Goal: Transaction & Acquisition: Register for event/course

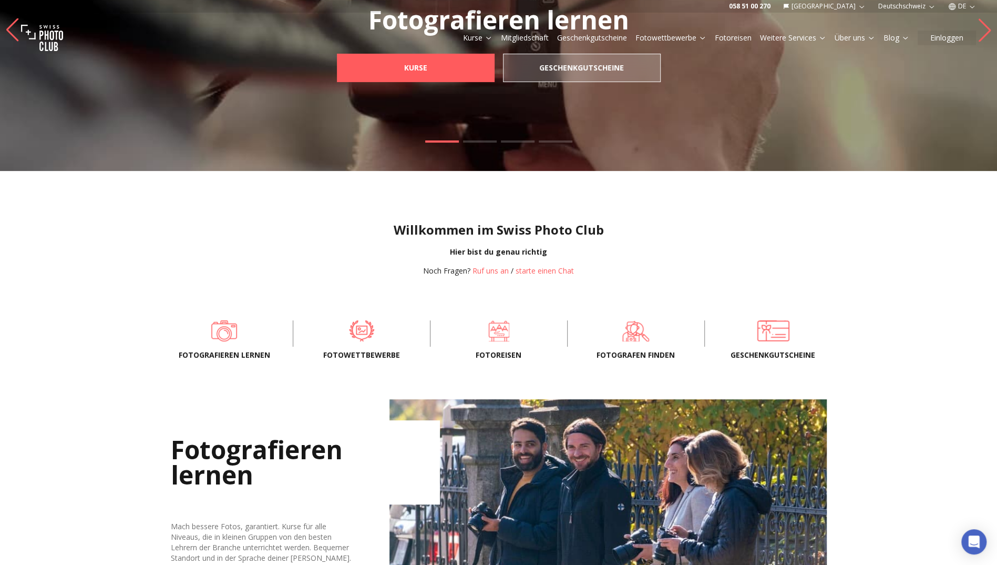
scroll to position [210, 0]
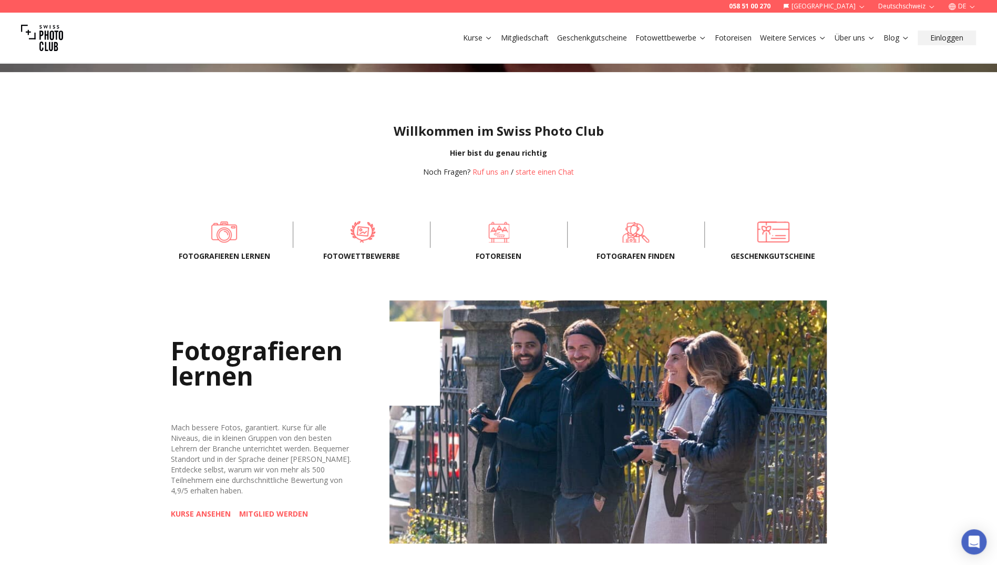
click at [354, 233] on span at bounding box center [362, 232] width 105 height 32
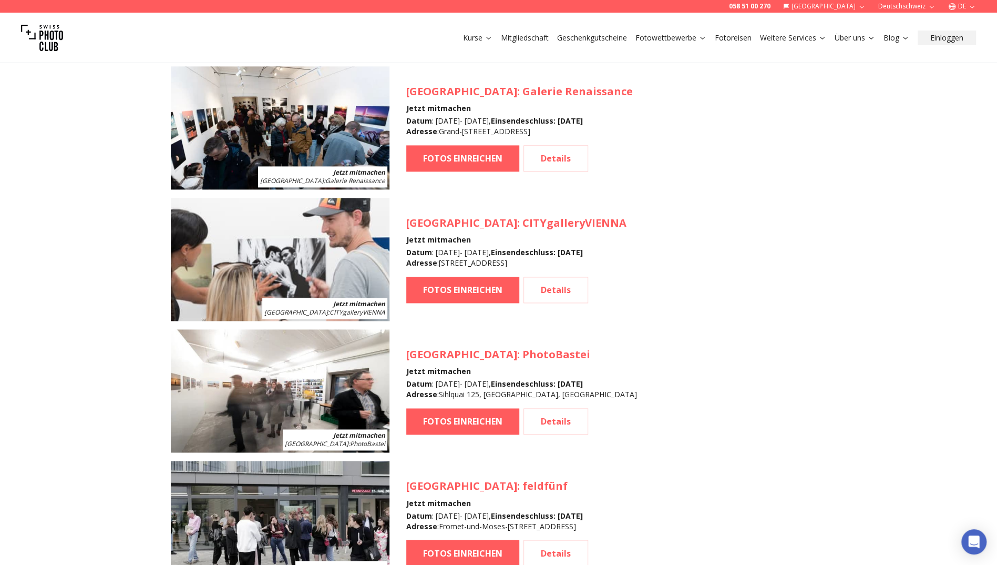
scroll to position [1104, 0]
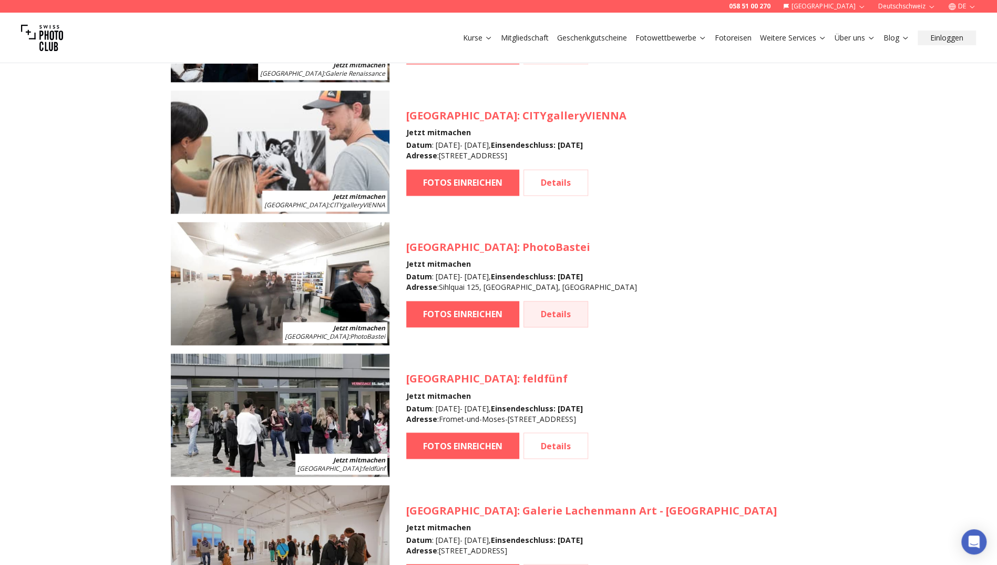
click at [571, 308] on link "Details" at bounding box center [556, 314] width 65 height 26
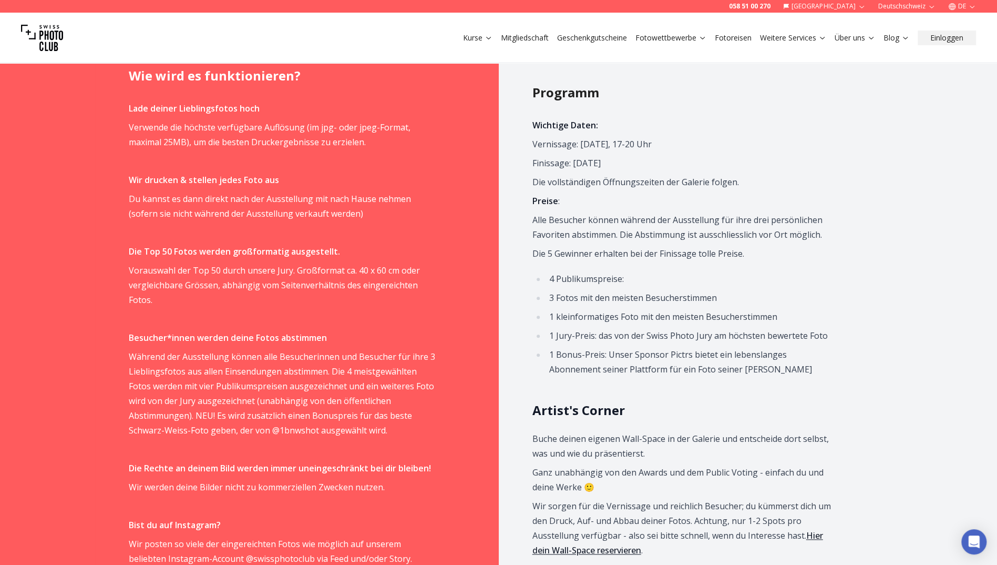
scroll to position [683, 0]
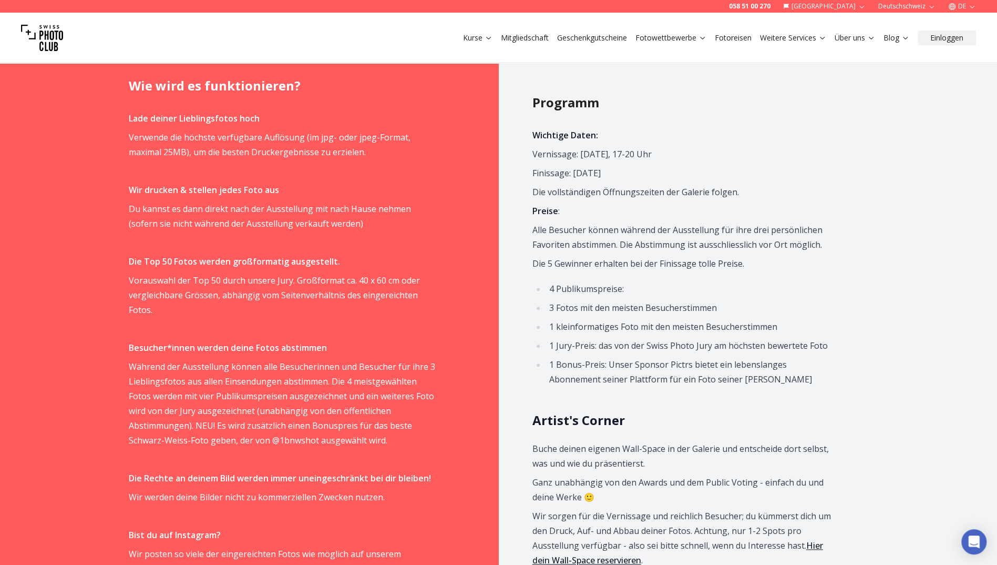
click at [779, 94] on h2 "Programm" at bounding box center [700, 102] width 336 height 17
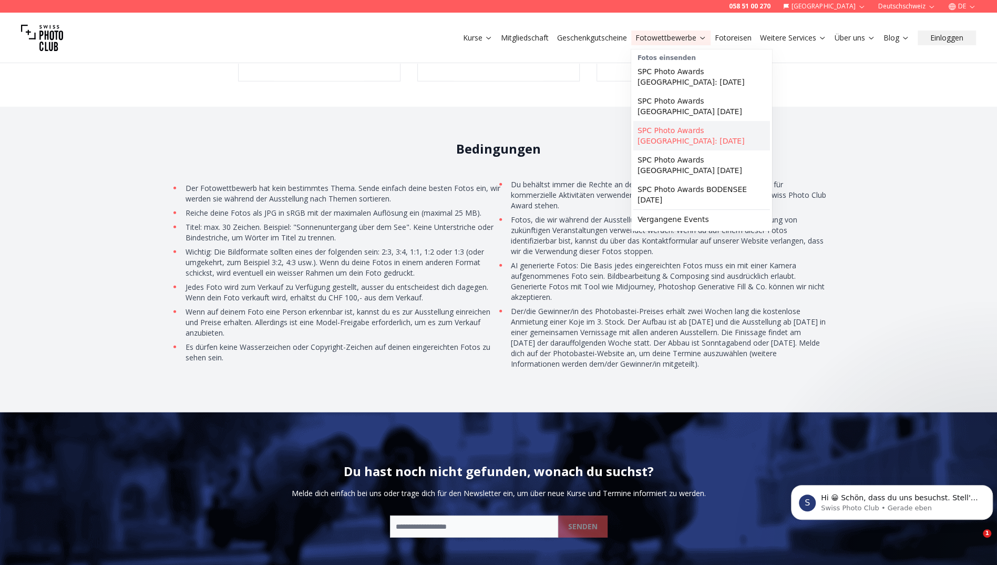
scroll to position [0, 0]
click at [684, 124] on link "SPC Photo Awards [GEOGRAPHIC_DATA]: [DATE]" at bounding box center [701, 135] width 137 height 29
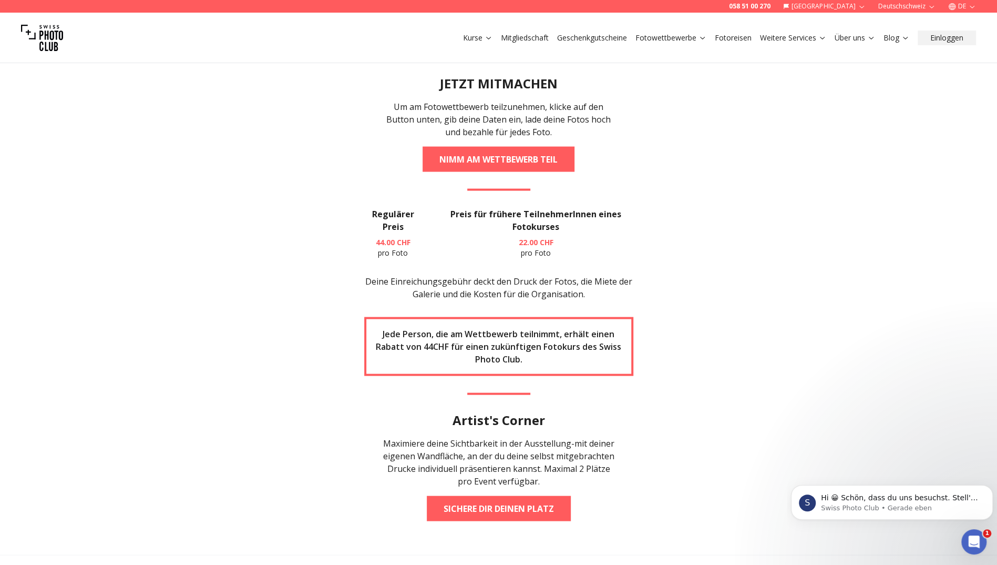
scroll to position [1472, 0]
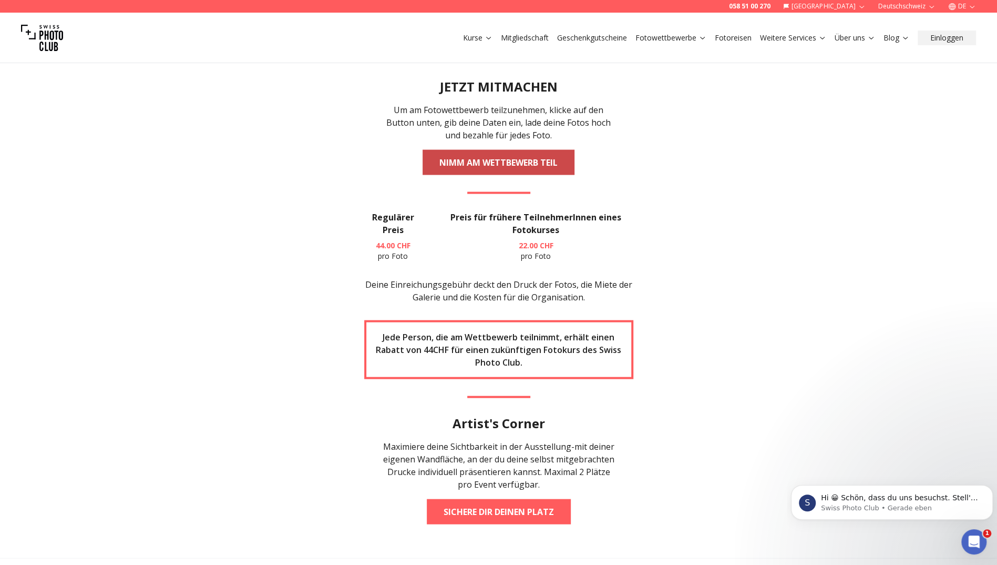
click at [531, 149] on link "NIMM AM WETTBEWERB TEIL" at bounding box center [499, 161] width 152 height 25
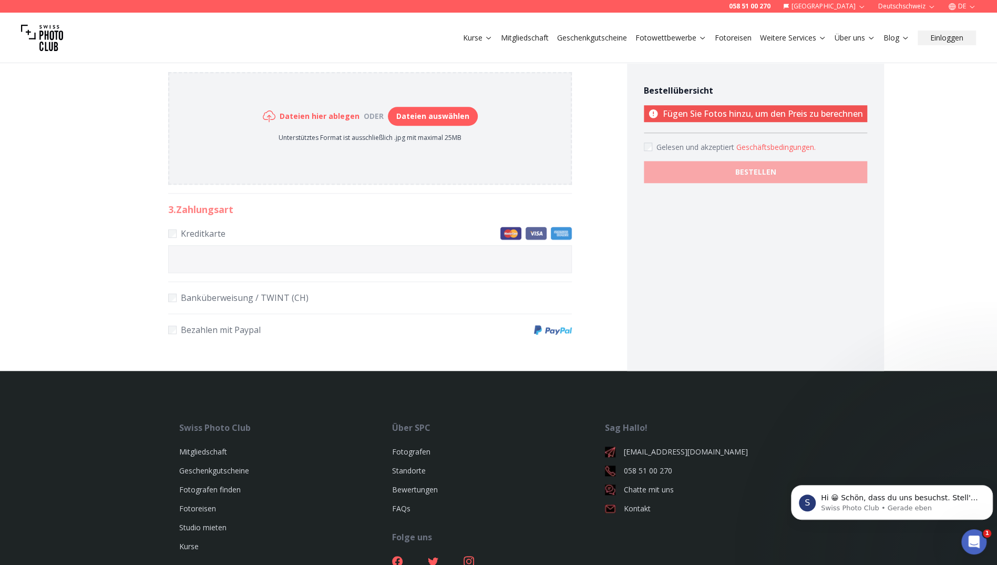
scroll to position [263, 0]
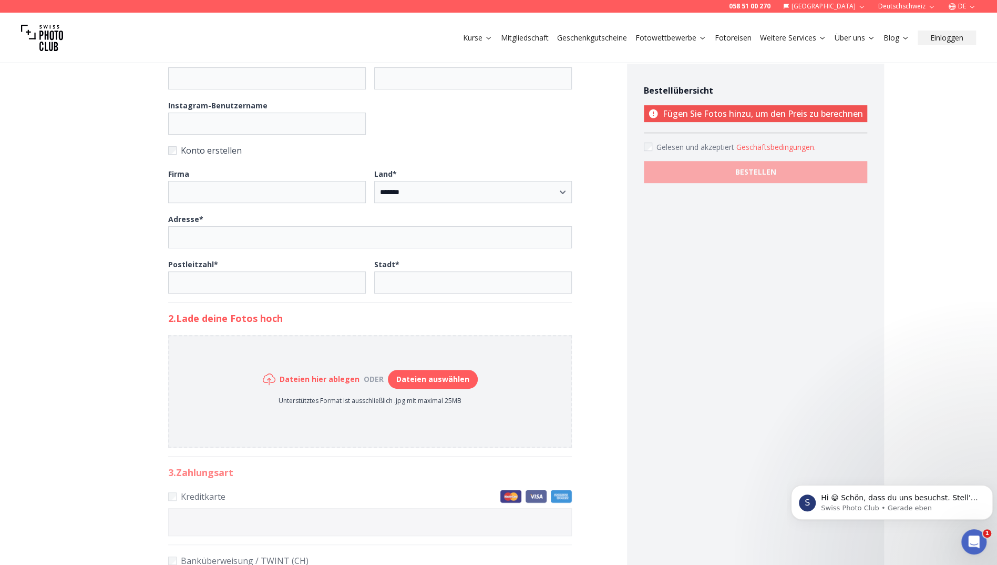
scroll to position [8, 0]
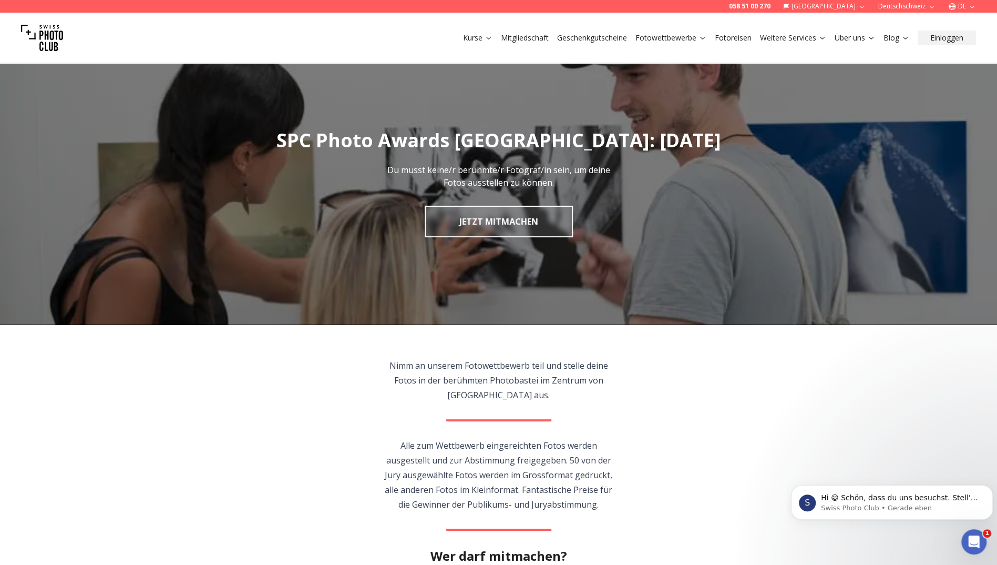
click at [50, 29] on img at bounding box center [42, 38] width 42 height 42
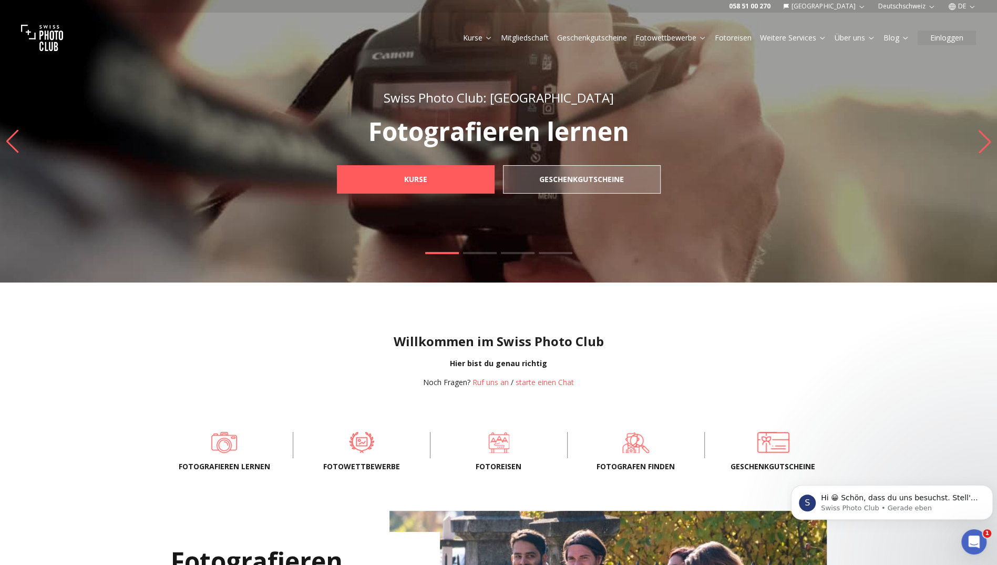
click at [988, 139] on icon "Next slide" at bounding box center [985, 141] width 12 height 23
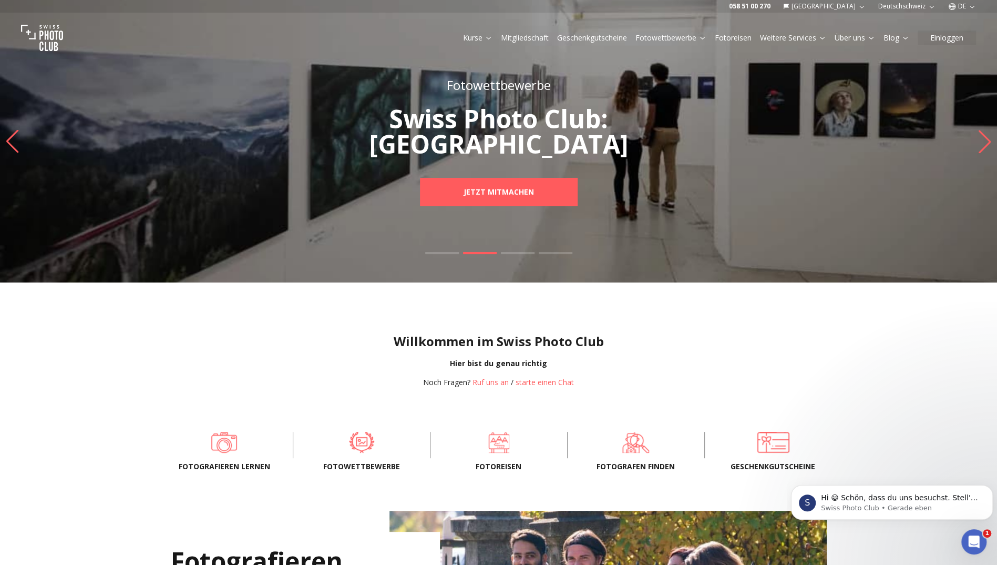
click at [987, 139] on icon "Next slide" at bounding box center [985, 141] width 12 height 23
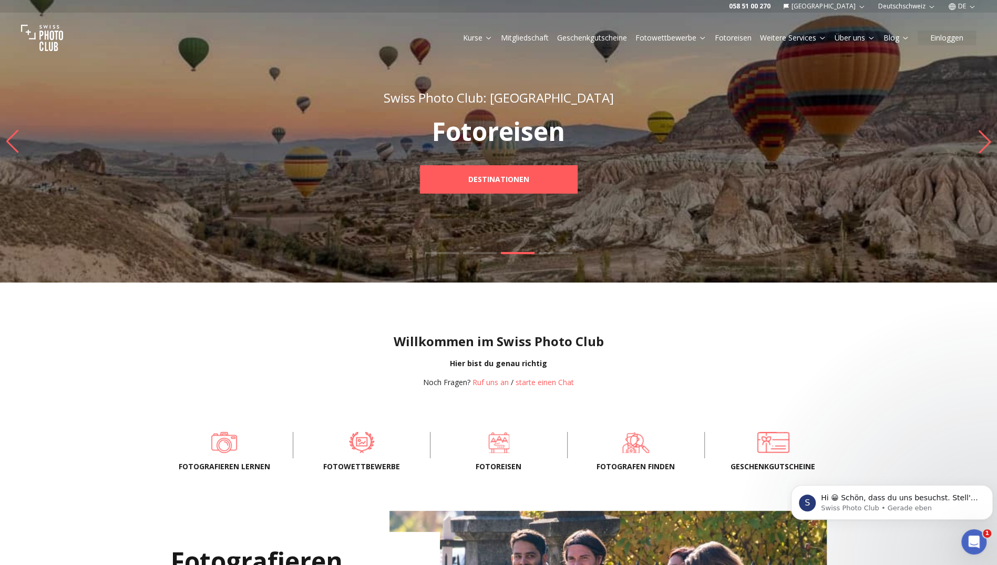
click at [987, 139] on icon "Next slide" at bounding box center [985, 141] width 12 height 23
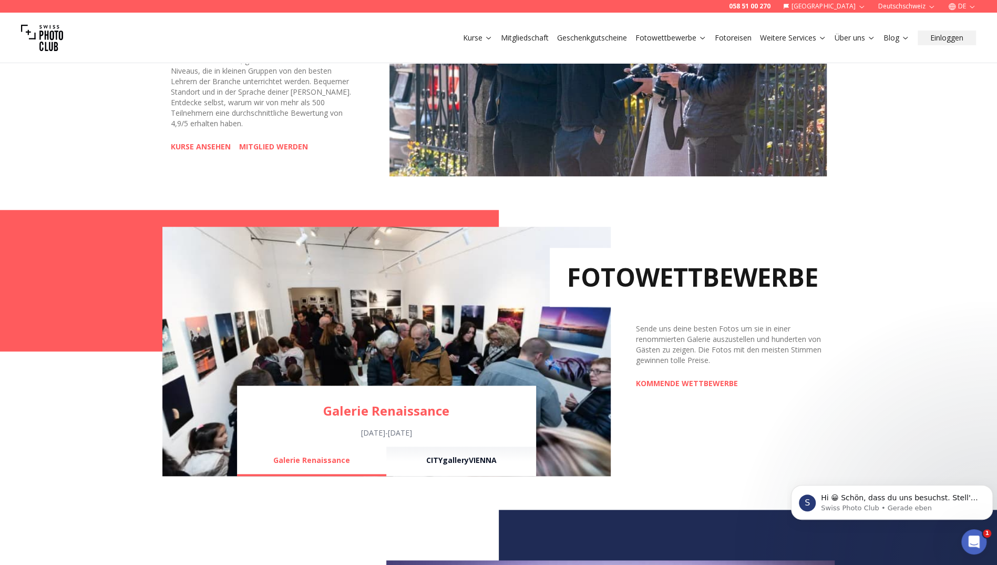
scroll to position [578, 0]
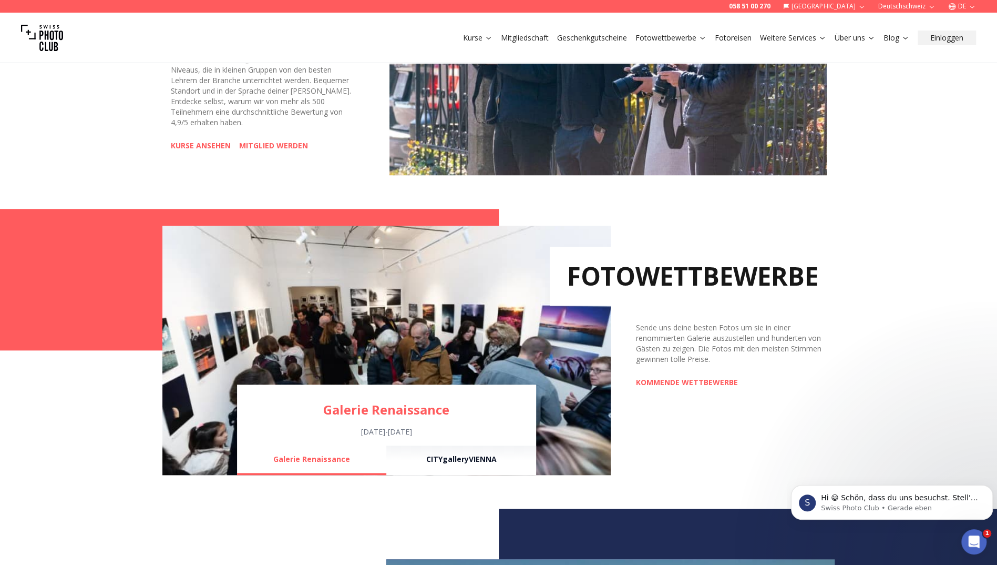
click at [567, 347] on img at bounding box center [386, 350] width 448 height 249
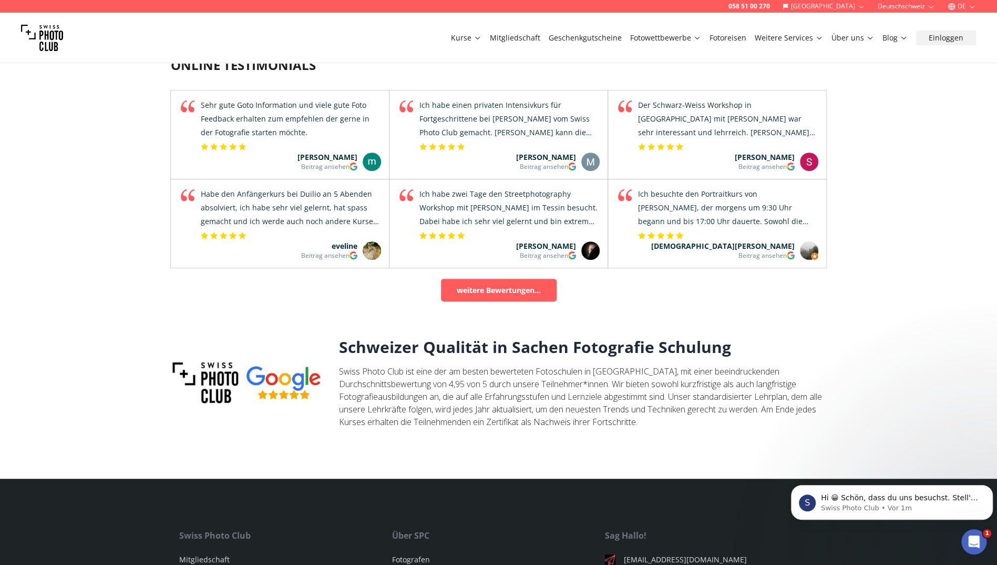
scroll to position [3407, 0]
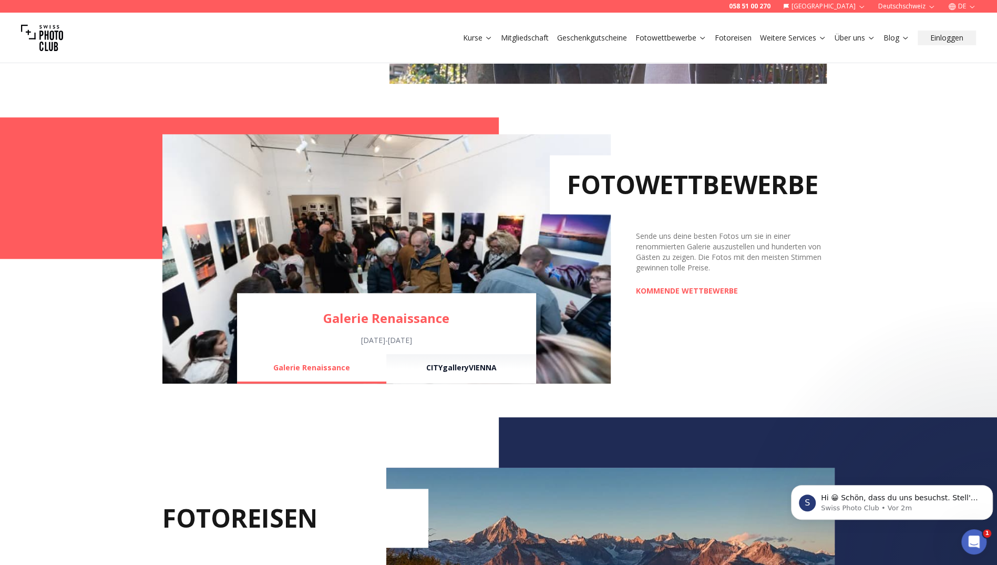
scroll to position [683, 0]
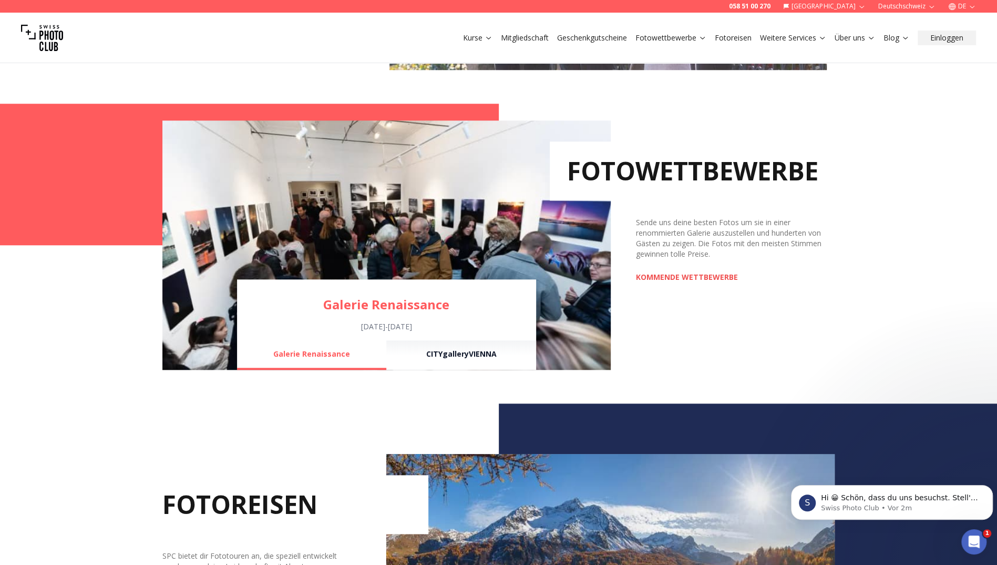
click at [684, 271] on div "FOTOWETTBEWERBE Sende uns deine besten Fotos um sie in einer renommierten Galer…" at bounding box center [723, 244] width 224 height 249
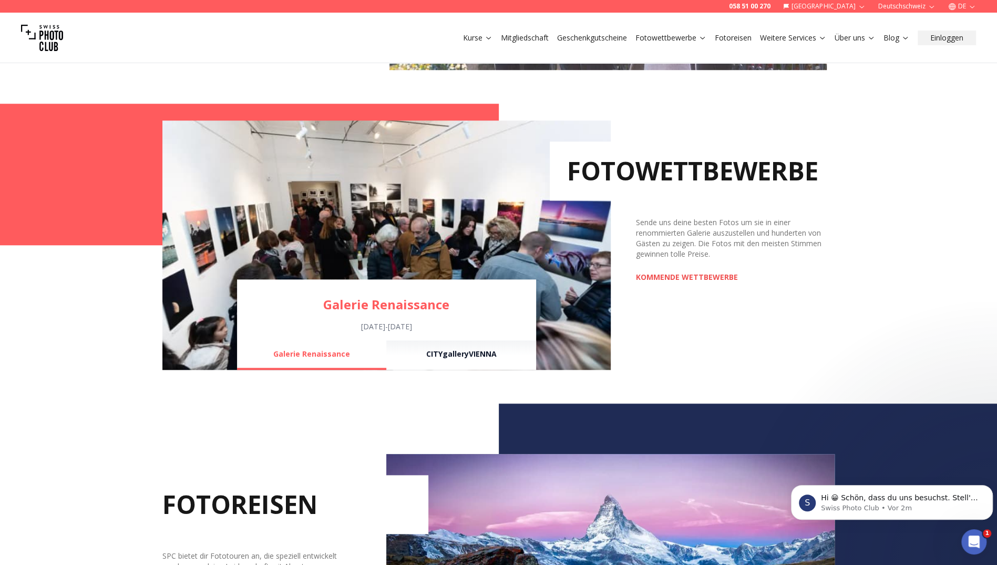
click at [696, 276] on link "KOMMENDE WETTBEWERBE" at bounding box center [687, 277] width 102 height 11
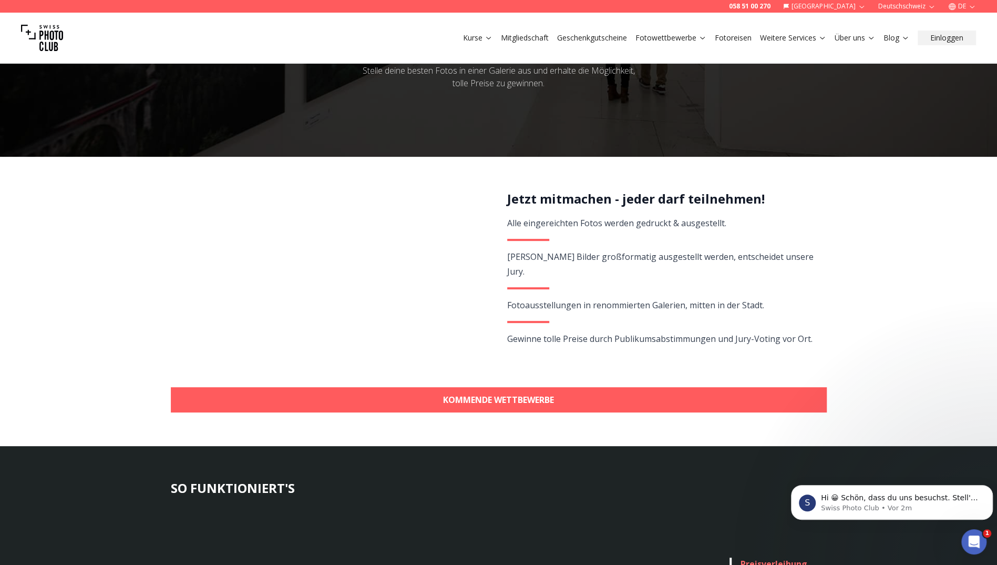
scroll to position [105, 0]
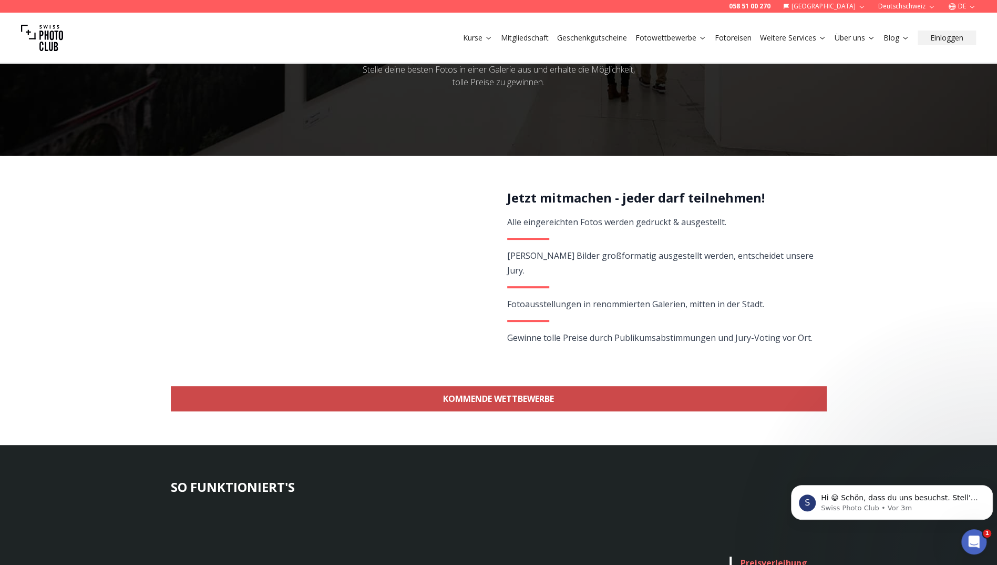
click at [496, 398] on link "KOMMENDE WETTBEWERBE" at bounding box center [499, 398] width 656 height 25
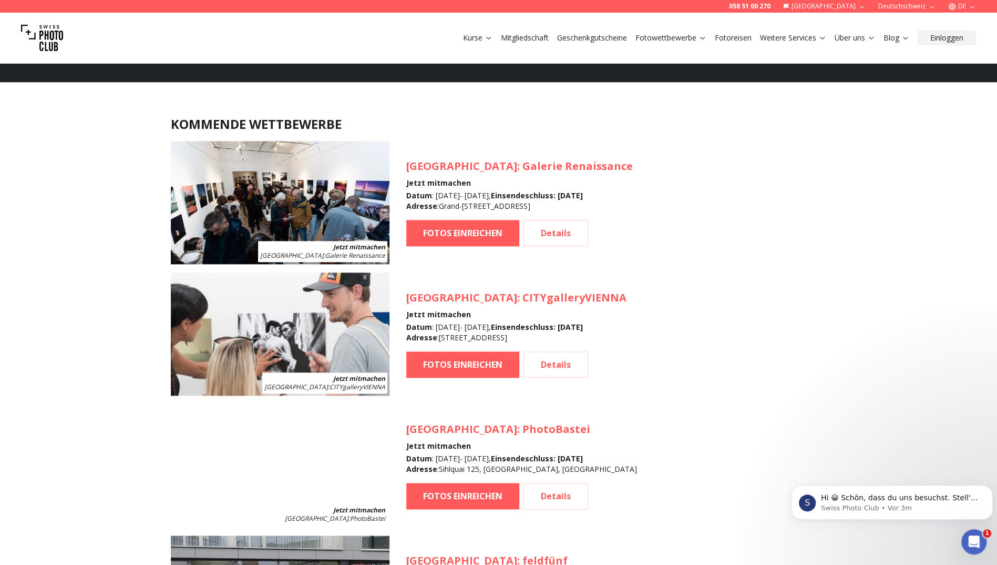
scroll to position [937, 0]
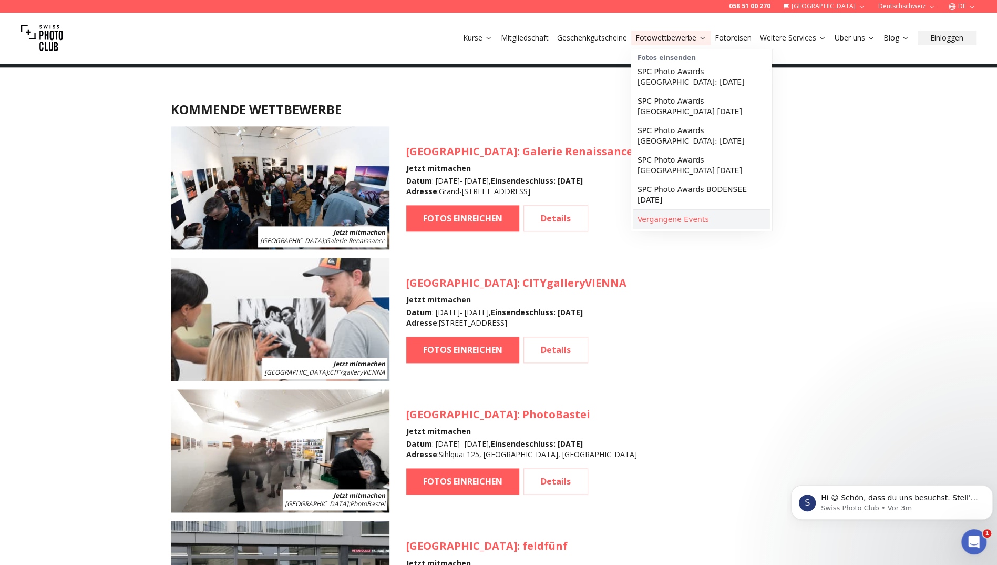
click at [682, 211] on link "Vergangene Events" at bounding box center [701, 219] width 137 height 19
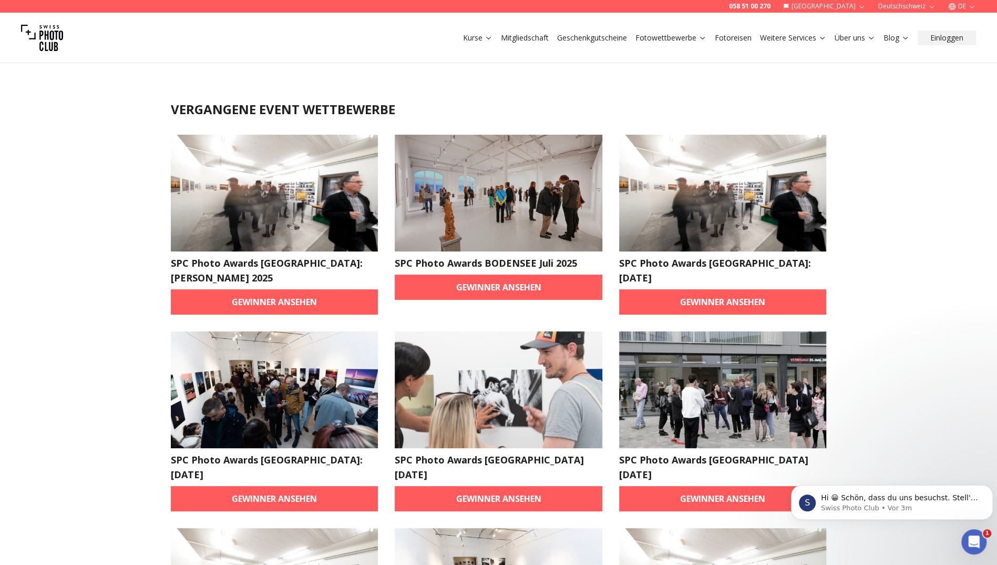
click at [331, 178] on img at bounding box center [275, 193] width 208 height 117
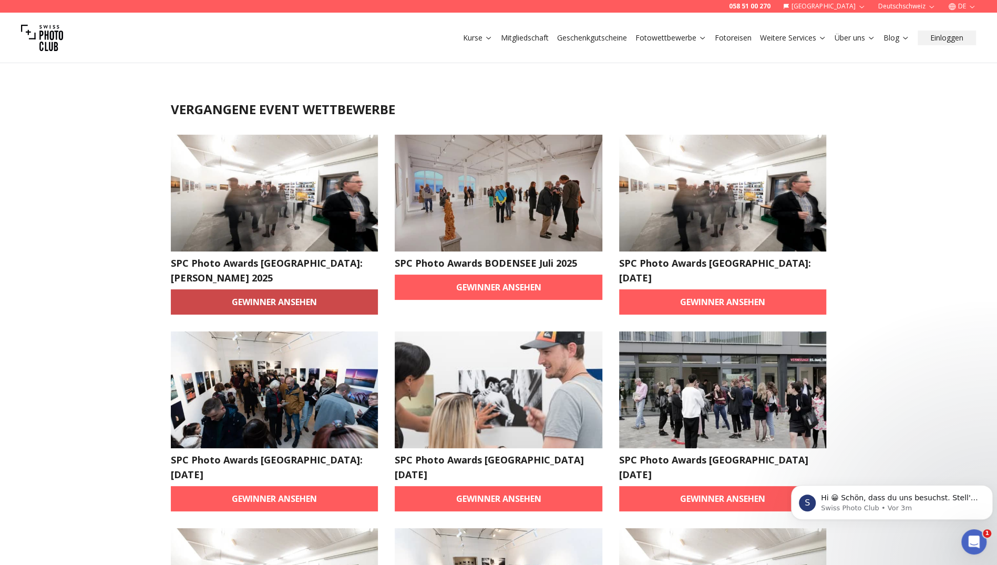
click at [271, 289] on link "Gewinner ansehen" at bounding box center [275, 301] width 208 height 25
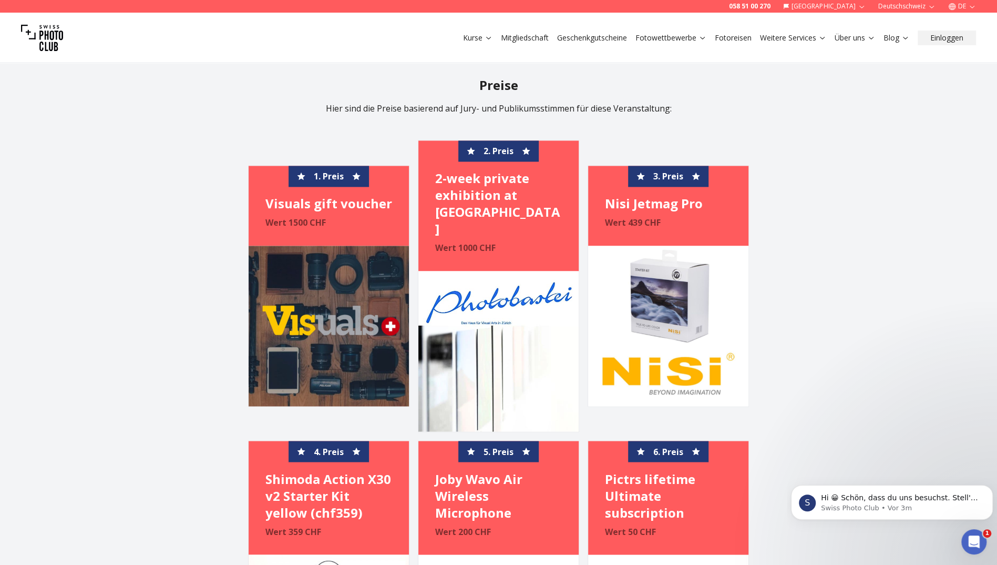
scroll to position [1156, 0]
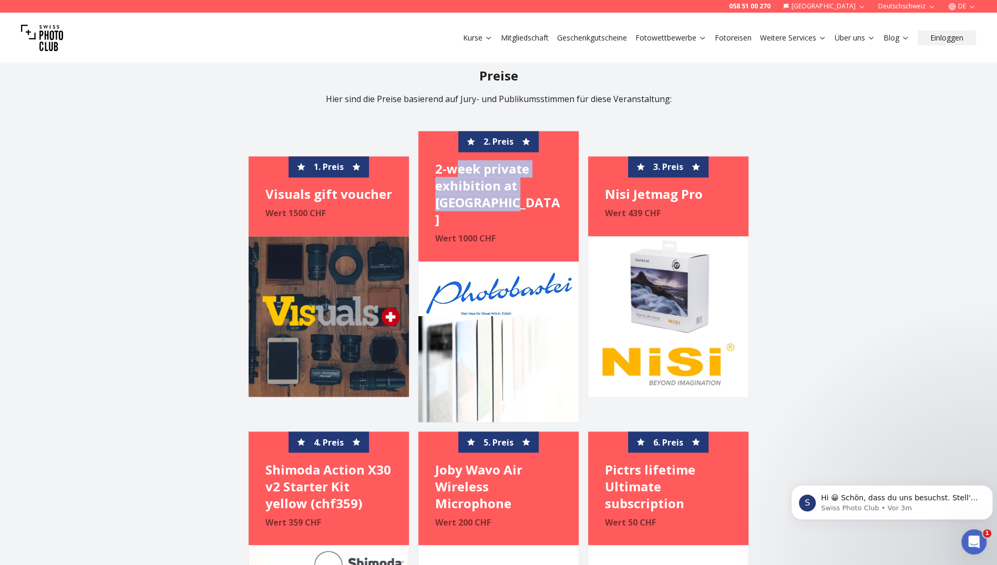
drag, startPoint x: 519, startPoint y: 210, endPoint x: 454, endPoint y: 170, distance: 76.0
click at [454, 170] on div "2. Preis 2-week private exhibition at Photobastei Wert 1000 CHF" at bounding box center [498, 196] width 160 height 130
click at [454, 170] on h4 "2-week private exhibition at Photobastei" at bounding box center [498, 193] width 127 height 67
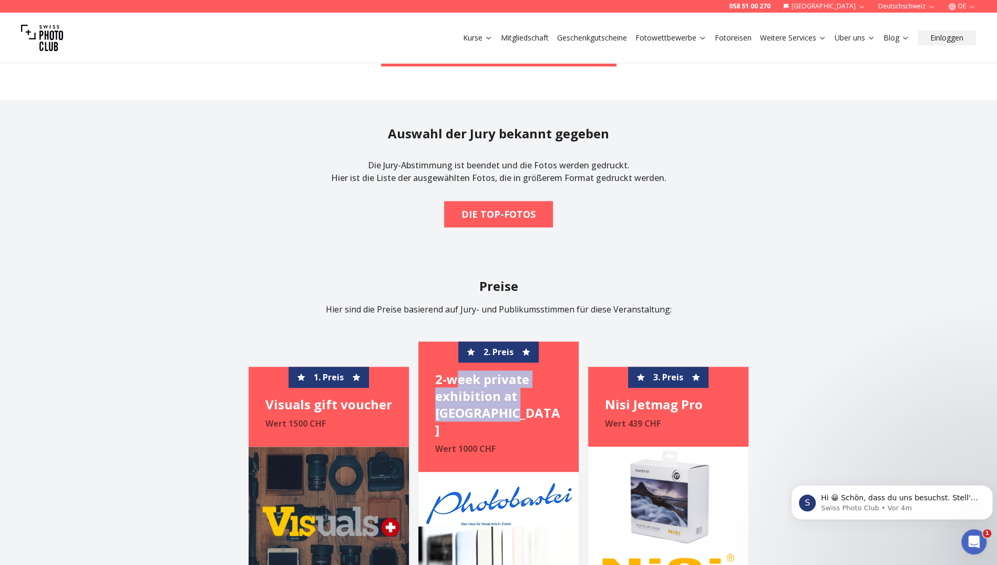
scroll to position [946, 0]
click at [722, 39] on link "Fotoreisen" at bounding box center [733, 38] width 37 height 11
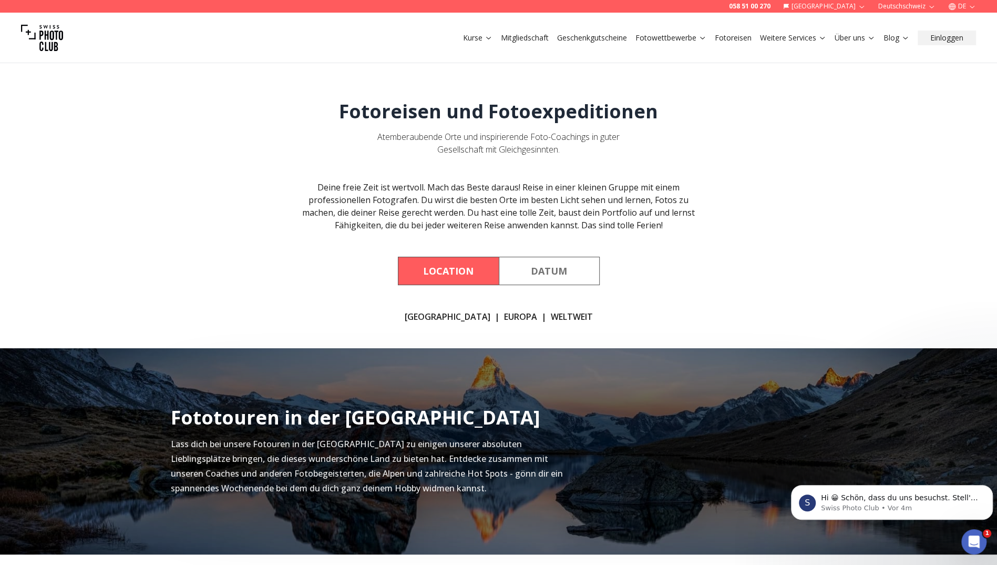
click at [474, 257] on button "Location" at bounding box center [448, 271] width 101 height 28
click at [551, 319] on link "WELTWEIT" at bounding box center [572, 316] width 42 height 13
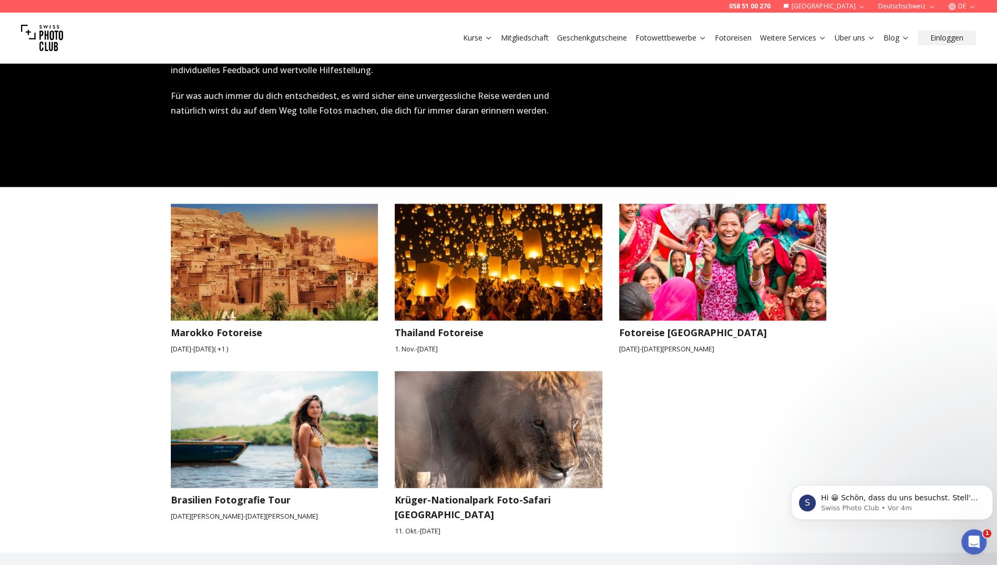
scroll to position [1259, 0]
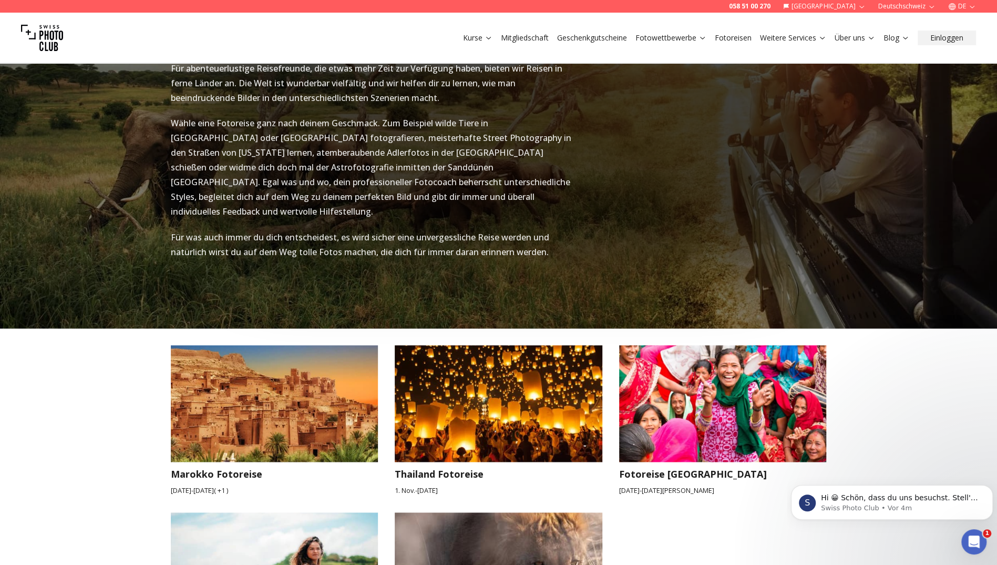
click at [729, 40] on link "Fotoreisen" at bounding box center [733, 38] width 37 height 11
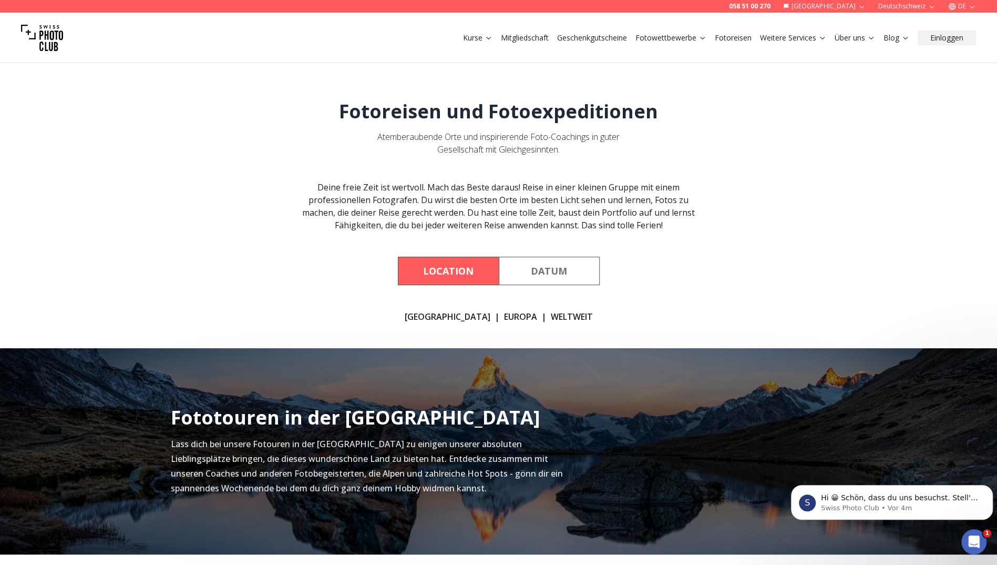
click at [504, 316] on link "EUROPA" at bounding box center [520, 316] width 33 height 13
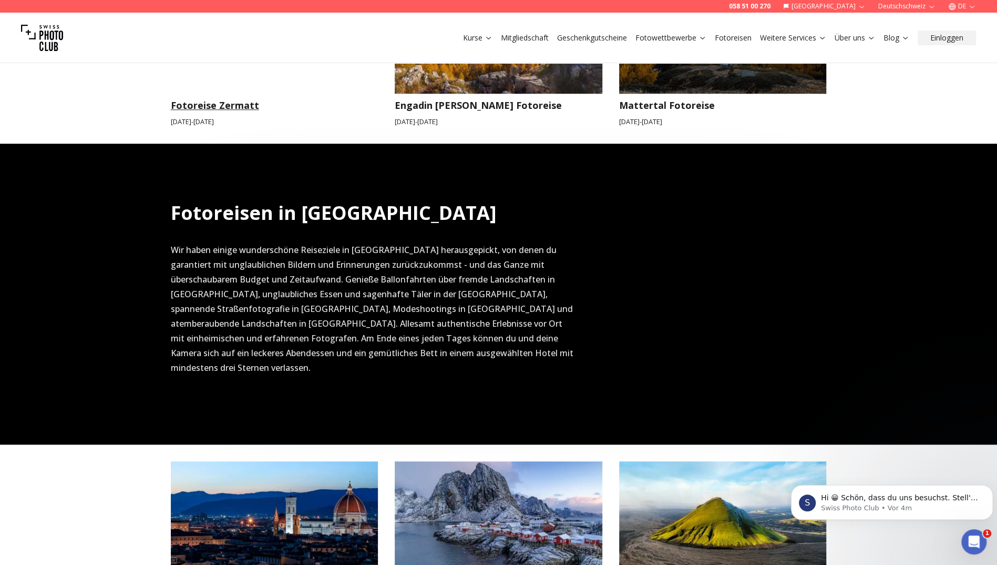
scroll to position [790, 0]
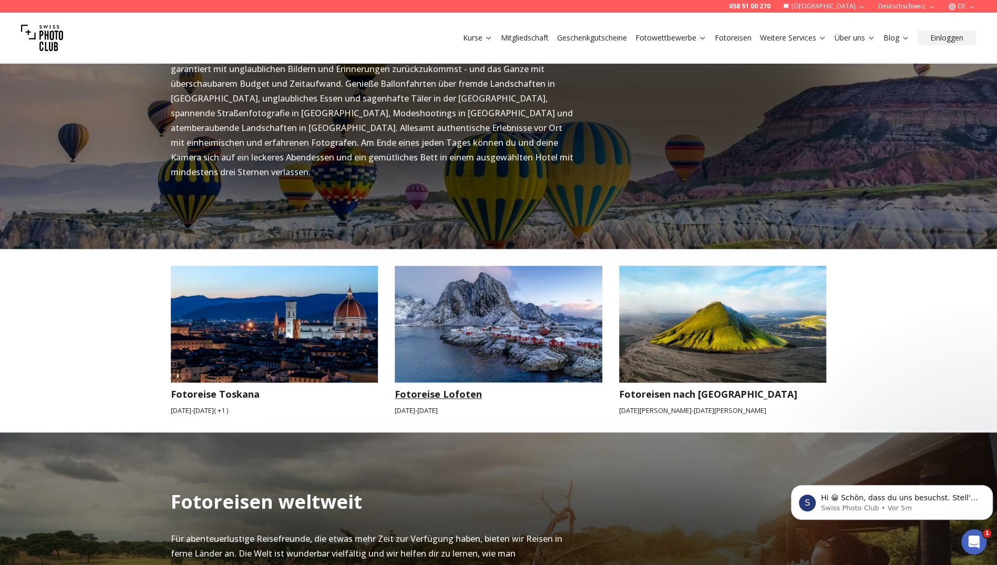
click at [463, 303] on img at bounding box center [499, 323] width 208 height 117
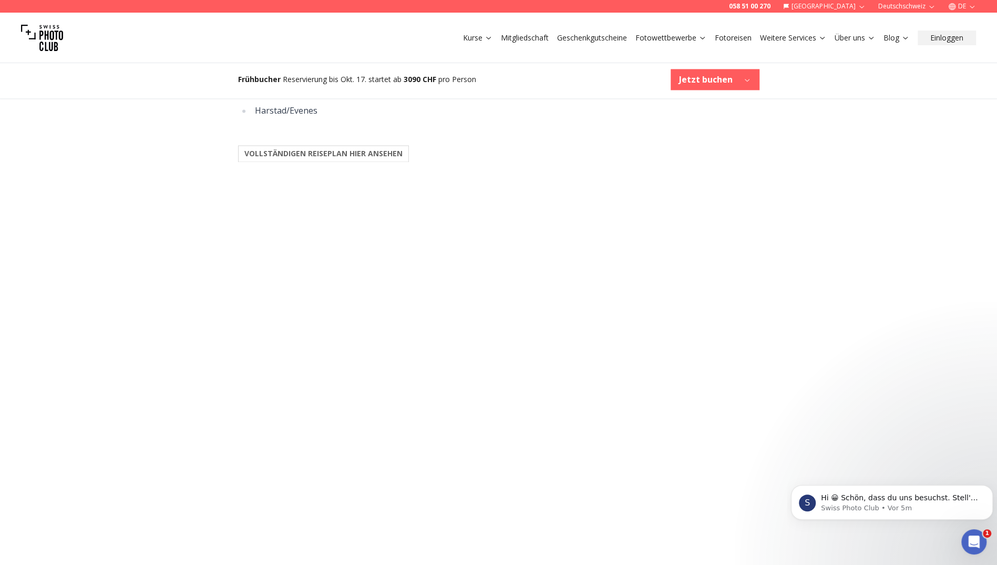
scroll to position [1209, 0]
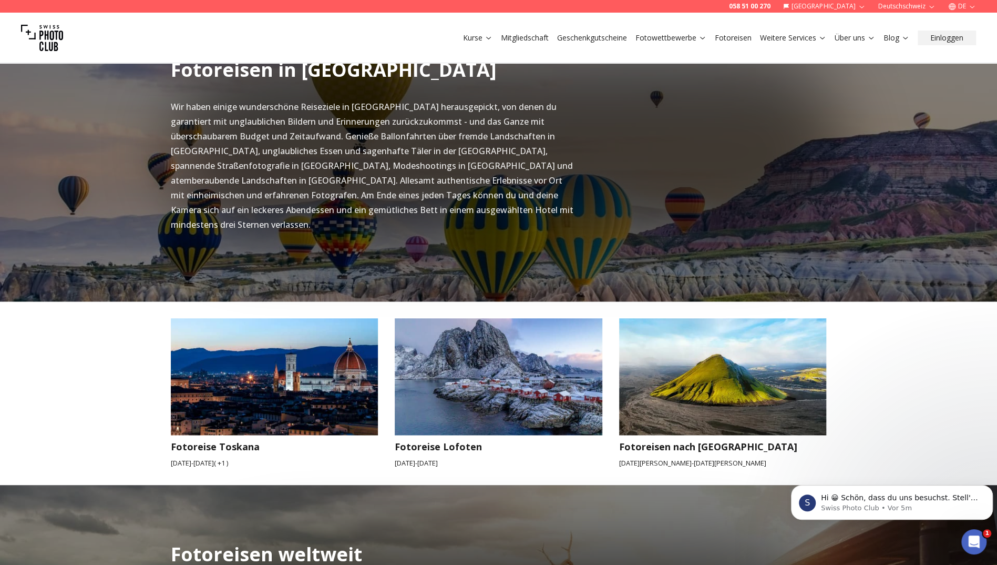
scroll to position [737, 0]
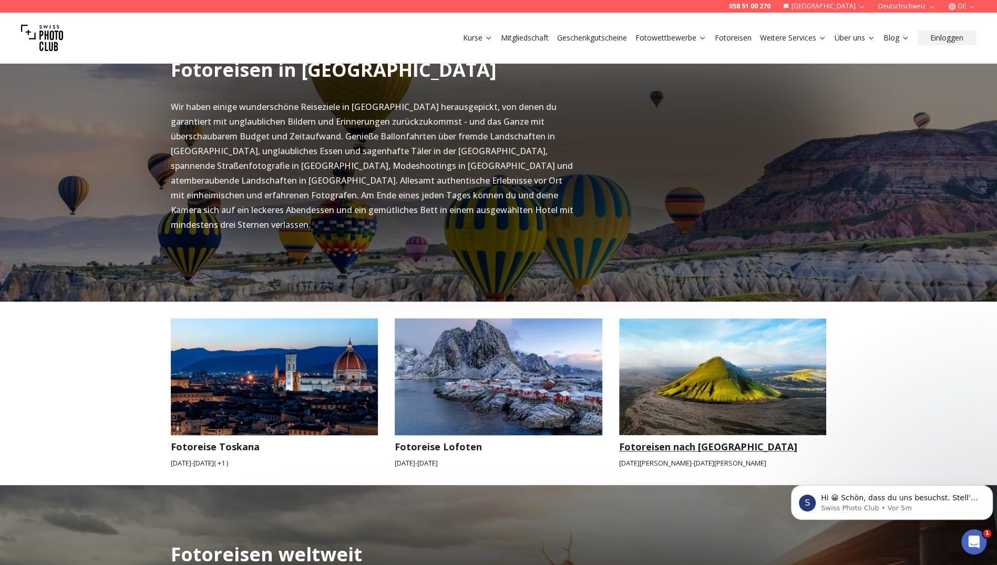
click at [659, 368] on img at bounding box center [723, 376] width 208 height 117
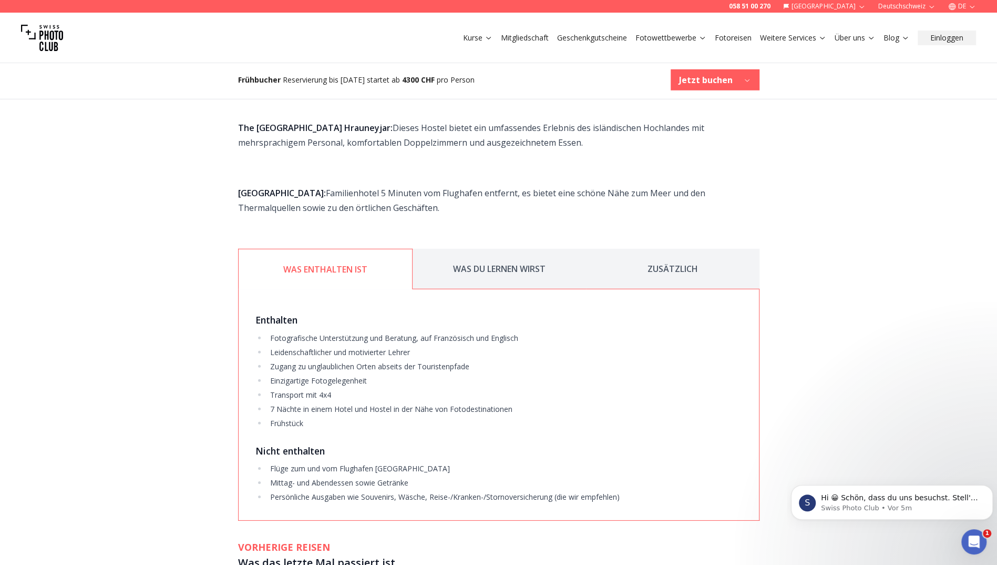
scroll to position [2208, 0]
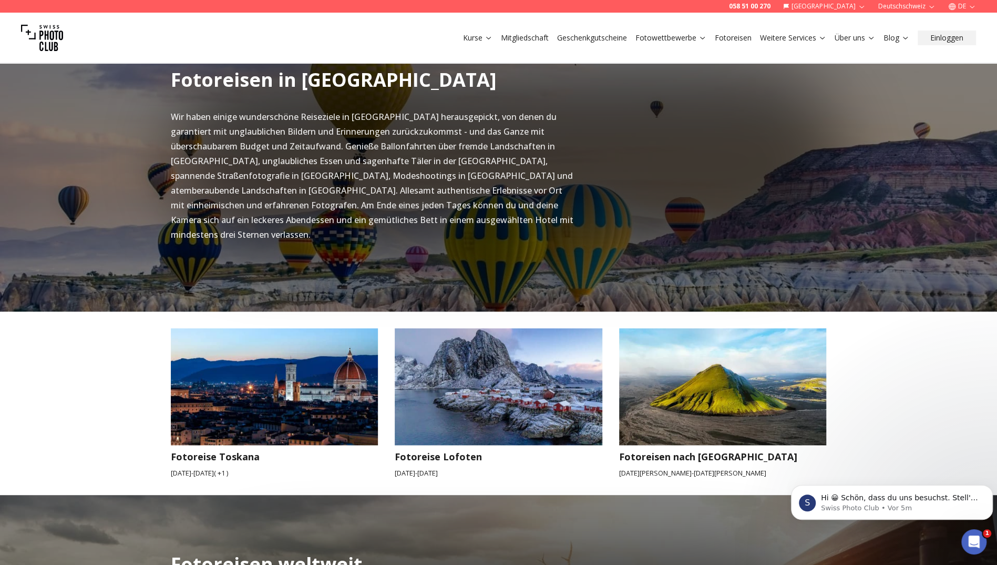
scroll to position [737, 0]
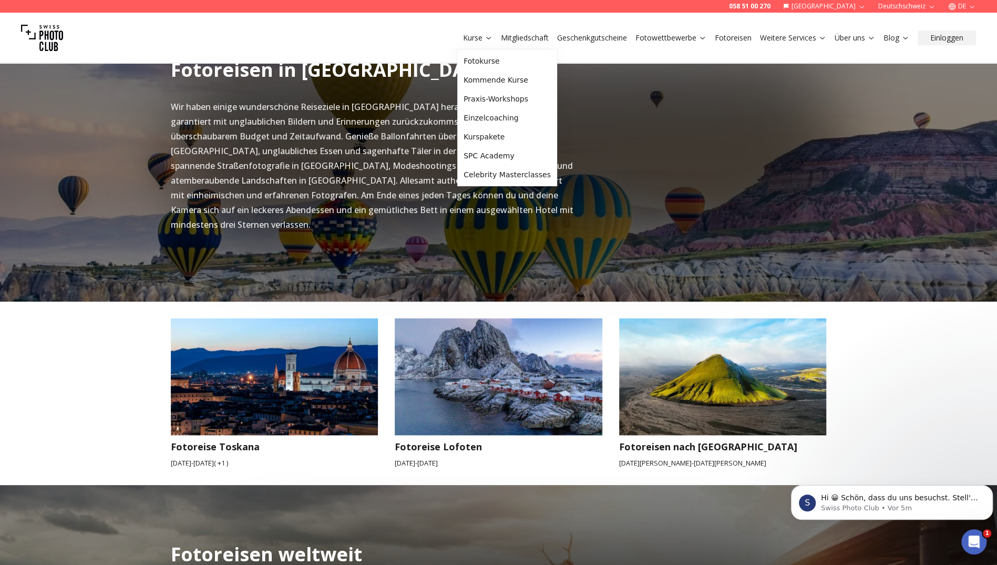
click at [473, 35] on link "Kurse" at bounding box center [477, 38] width 29 height 11
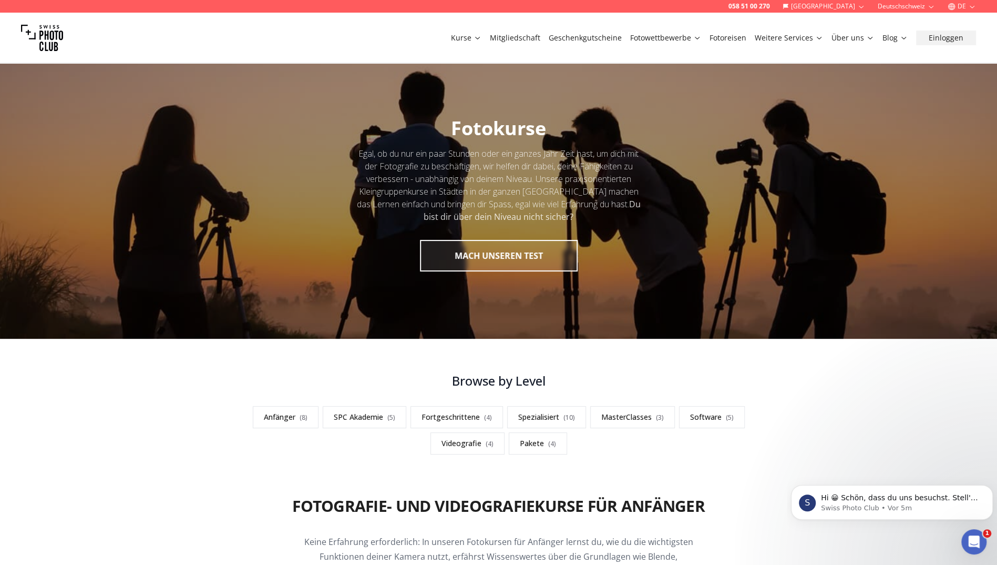
click at [670, 40] on link "Fotowettbewerbe" at bounding box center [665, 38] width 71 height 11
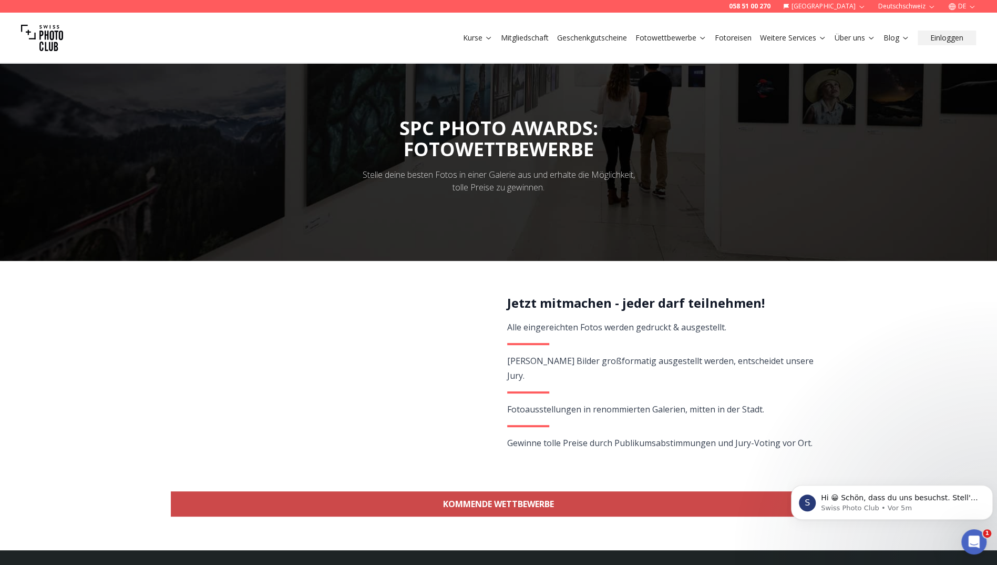
click at [519, 507] on link "KOMMENDE WETTBEWERBE" at bounding box center [499, 503] width 656 height 25
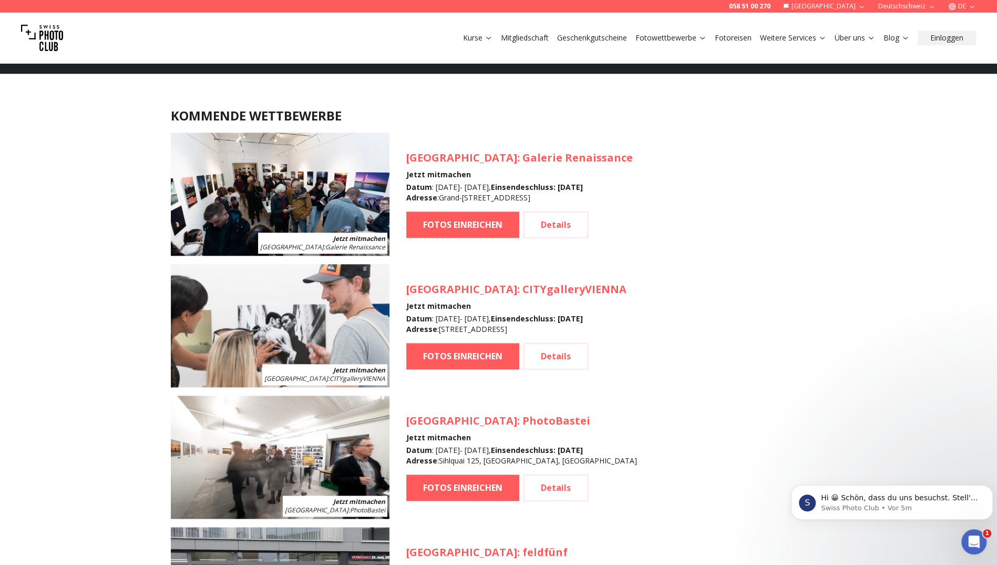
scroll to position [937, 0]
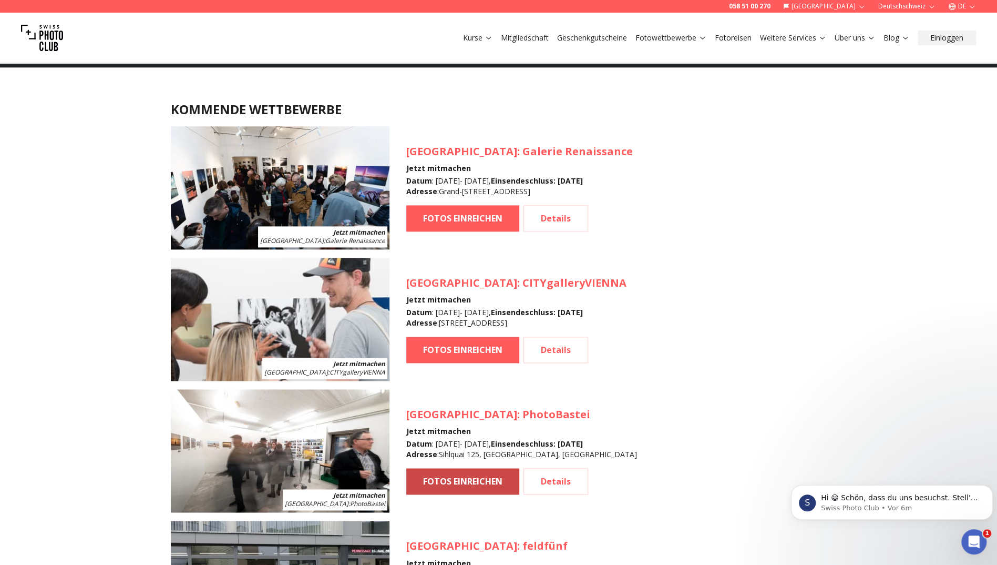
click at [465, 474] on link "FOTOS EINREICHEN" at bounding box center [462, 481] width 113 height 26
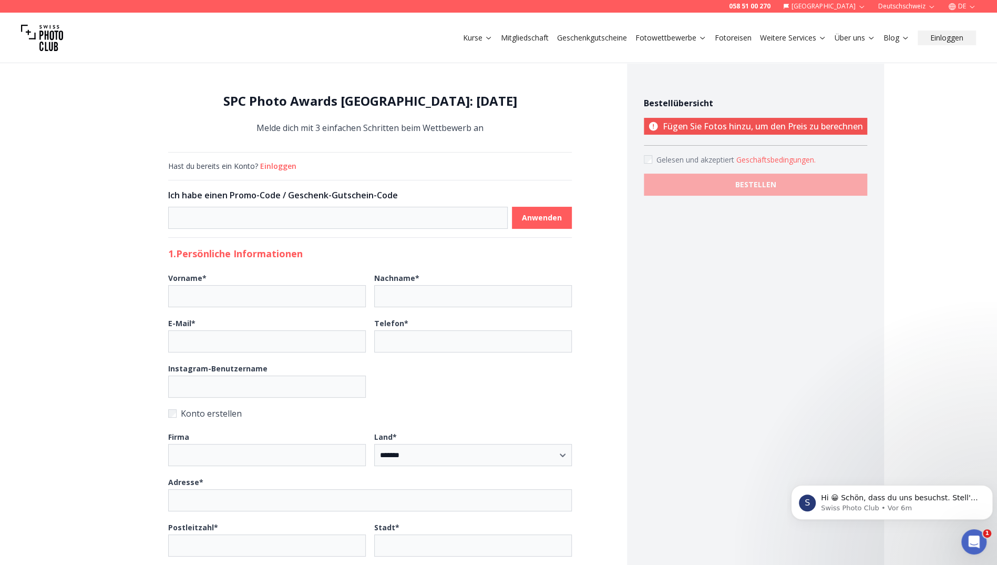
click at [289, 167] on button "Einloggen" at bounding box center [278, 166] width 36 height 11
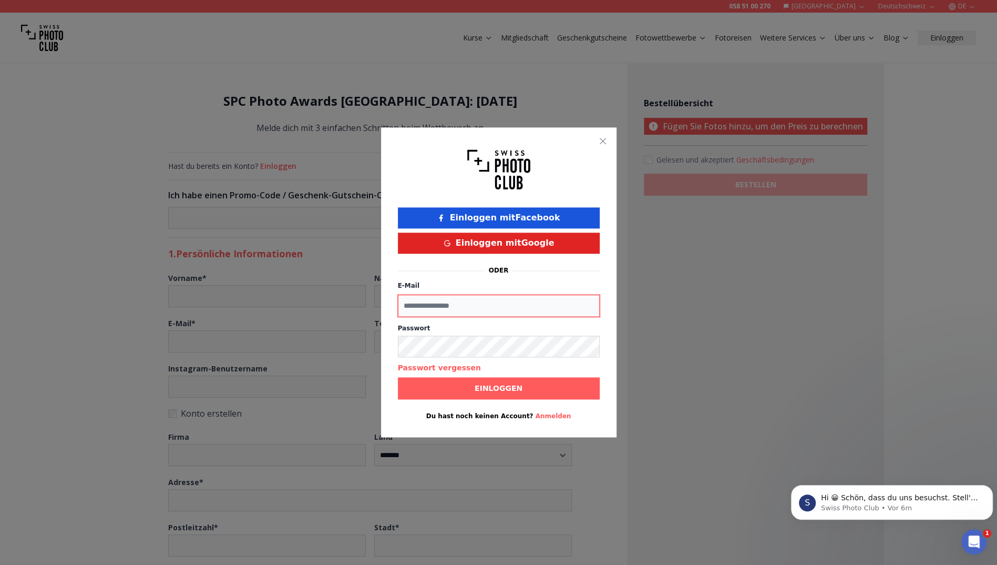
click at [521, 303] on input "E-Mail" at bounding box center [499, 305] width 202 height 22
type input "**********"
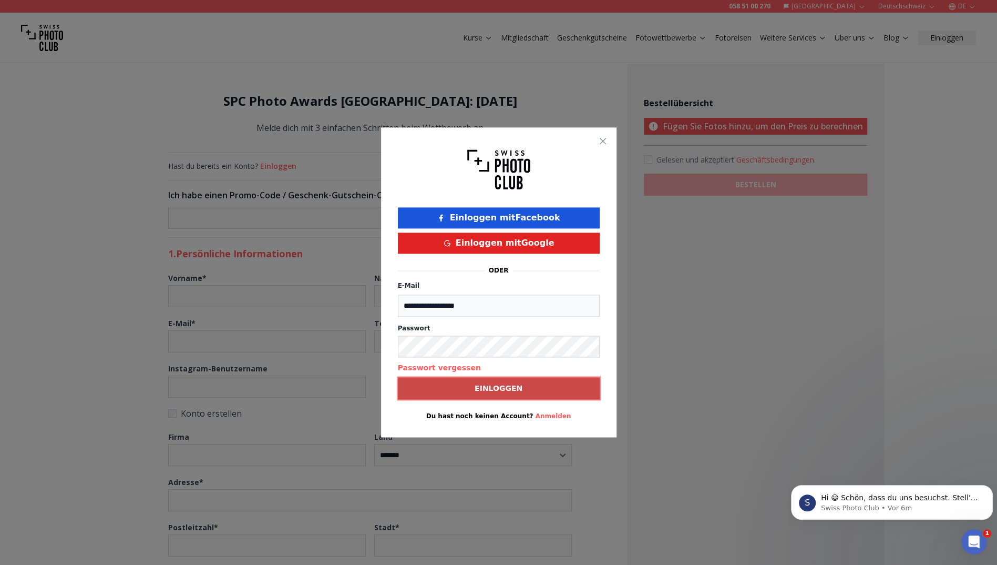
click at [514, 384] on b "Einloggen" at bounding box center [499, 388] width 48 height 11
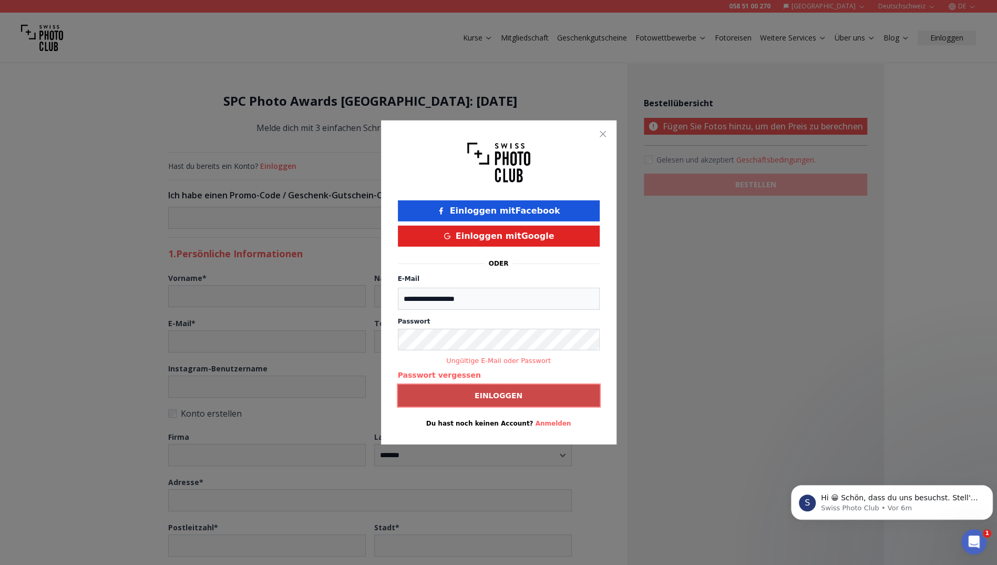
click at [548, 397] on button "Einloggen" at bounding box center [499, 395] width 202 height 22
click at [444, 375] on button "Passwort vergessen" at bounding box center [439, 375] width 83 height 11
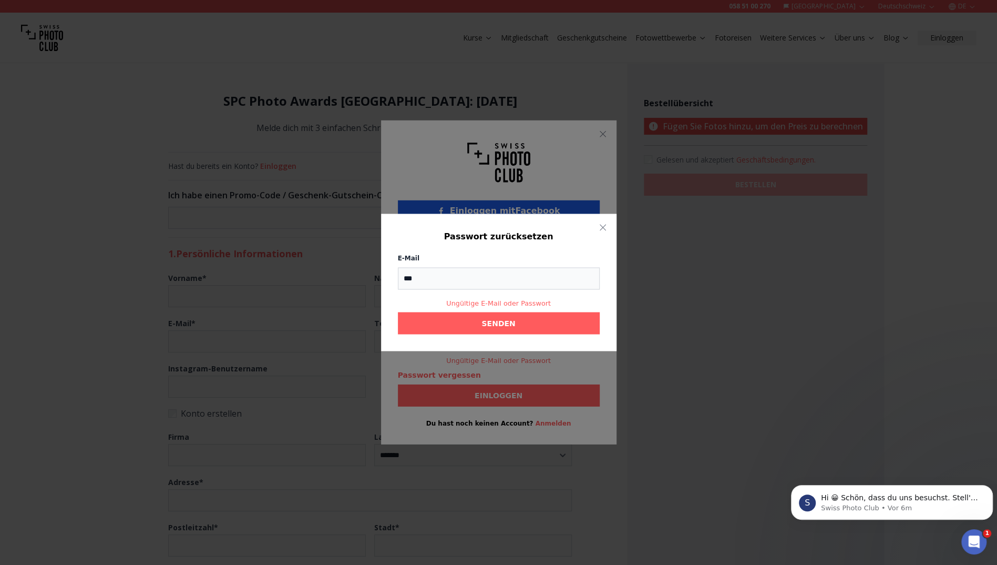
type input "**********"
click at [482, 324] on span "SENDEN" at bounding box center [498, 323] width 50 height 19
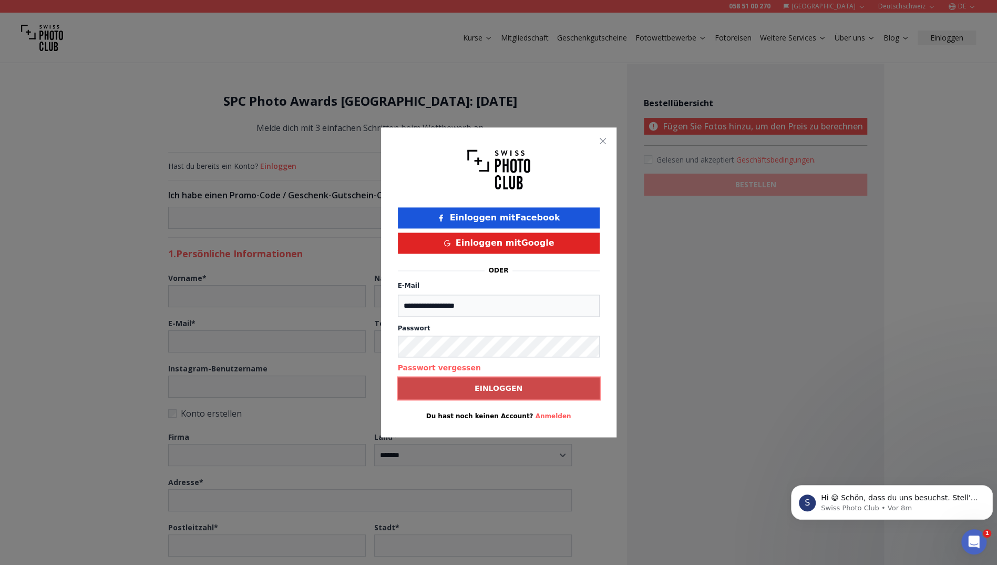
click at [545, 387] on button "Einloggen" at bounding box center [499, 388] width 202 height 22
